Goal: Obtain resource: Obtain resource

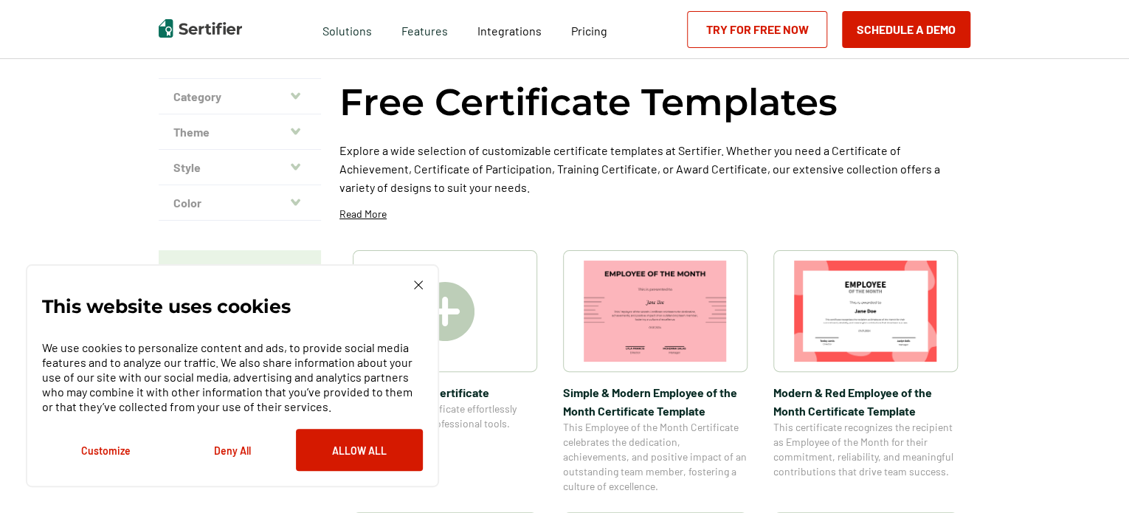
scroll to position [69, 0]
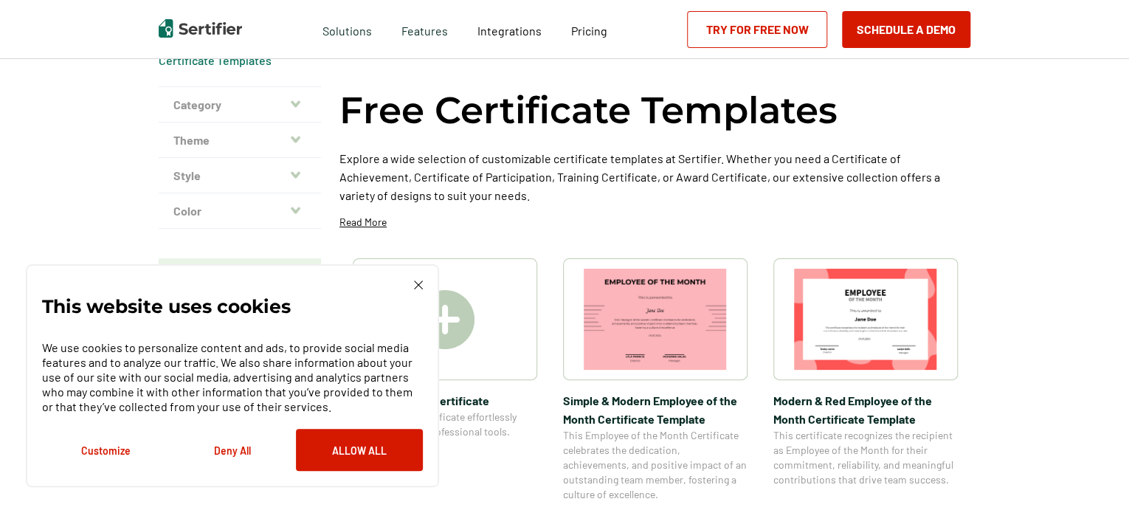
click at [419, 286] on img at bounding box center [418, 284] width 9 height 9
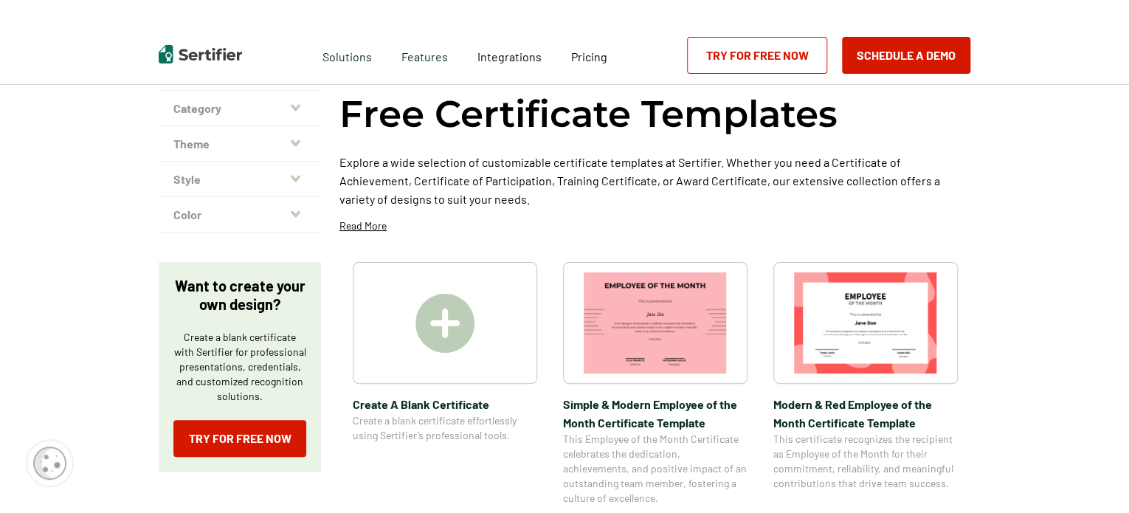
scroll to position [0, 0]
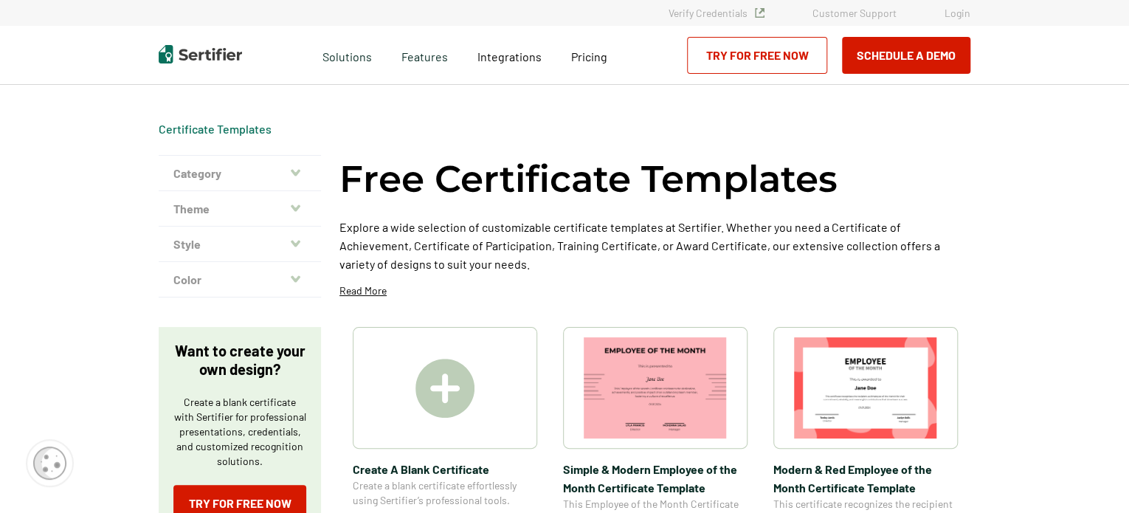
click at [266, 179] on button "Category" at bounding box center [240, 173] width 162 height 35
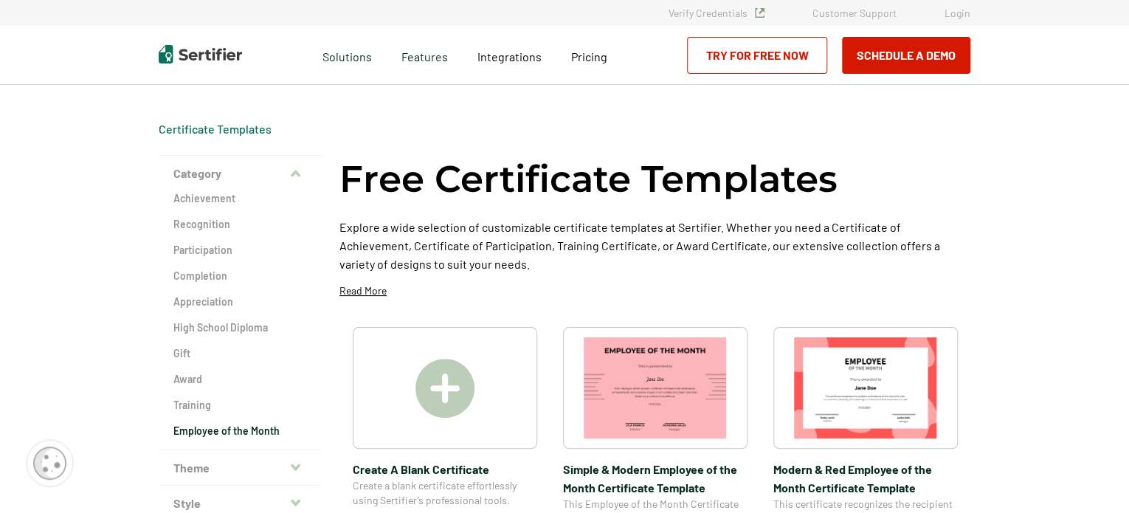
click at [210, 434] on h2 "Employee of the Month" at bounding box center [239, 430] width 133 height 15
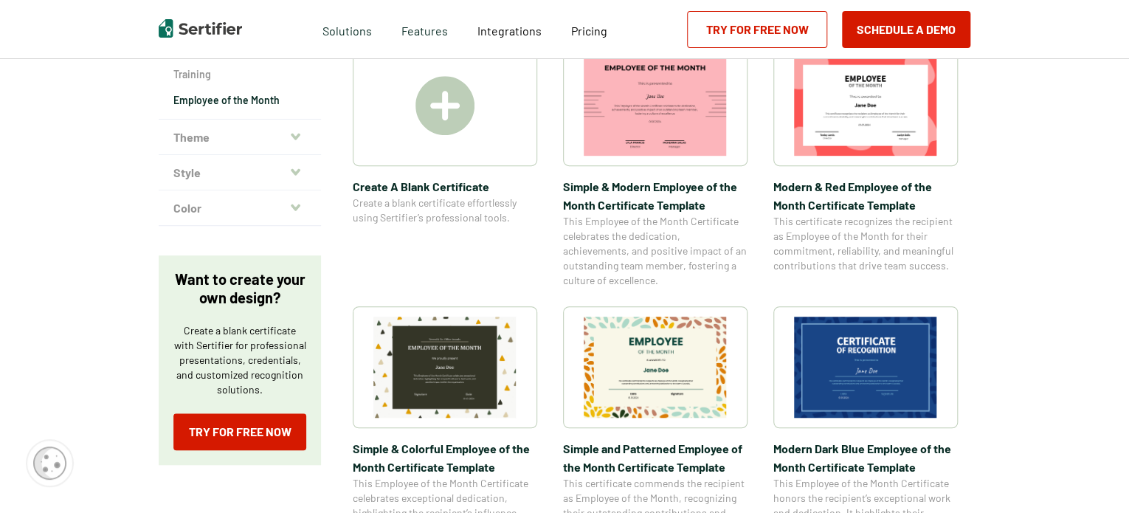
scroll to position [352, 0]
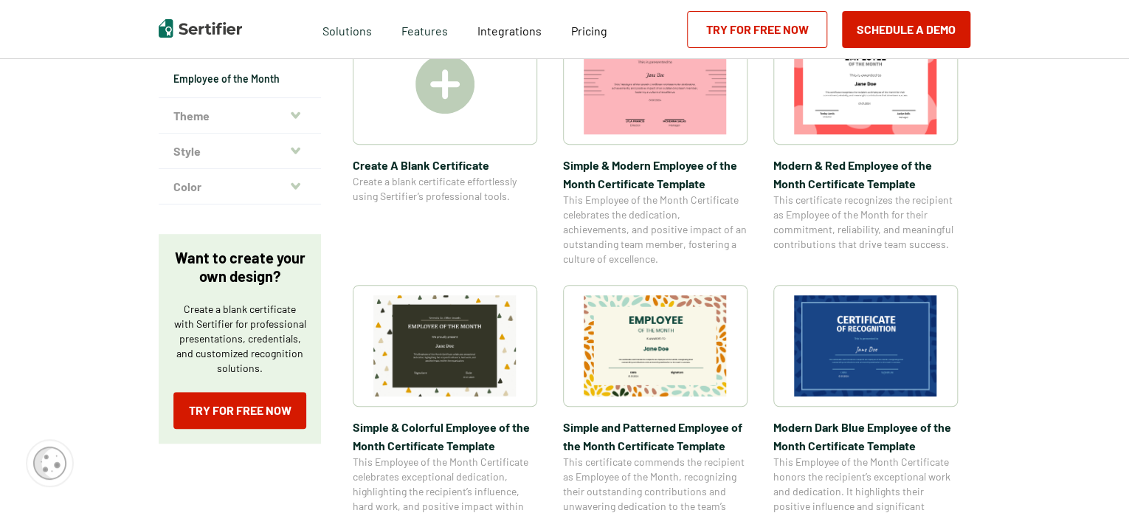
click at [682, 359] on img at bounding box center [655, 345] width 143 height 101
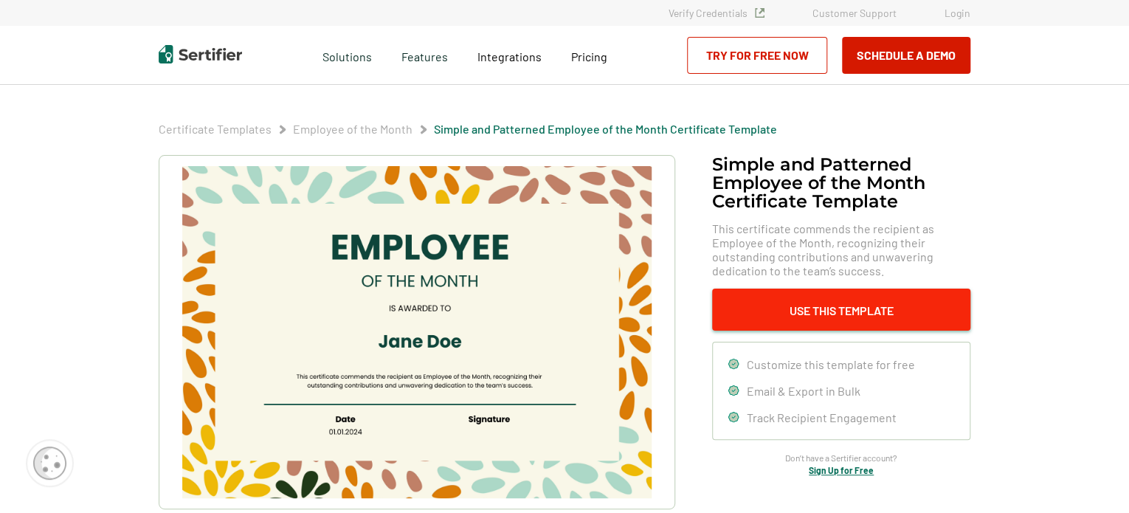
click at [856, 311] on button "Use This Template" at bounding box center [841, 309] width 258 height 42
